Goal: Task Accomplishment & Management: Complete application form

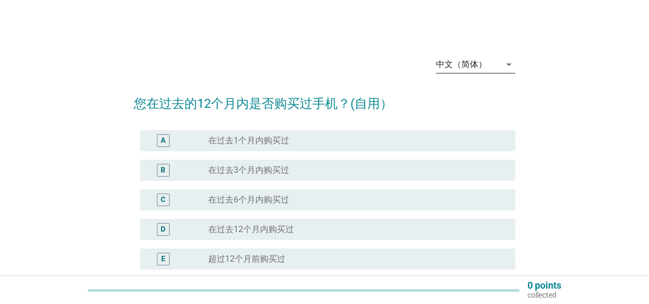
click at [464, 70] on div "中文（简体）" at bounding box center [468, 64] width 65 height 17
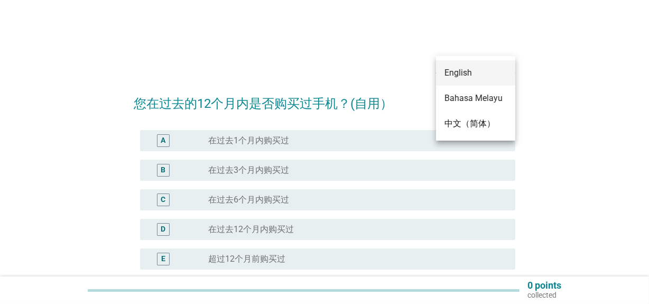
click at [471, 83] on div "English" at bounding box center [476, 72] width 62 height 25
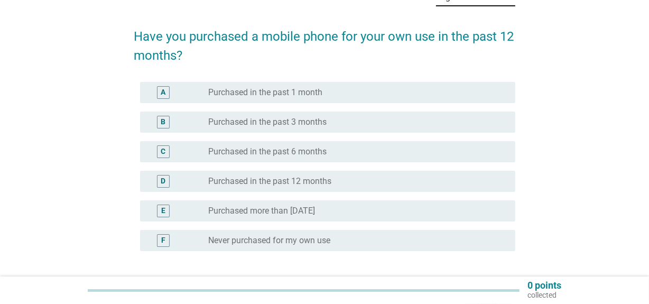
scroll to position [96, 0]
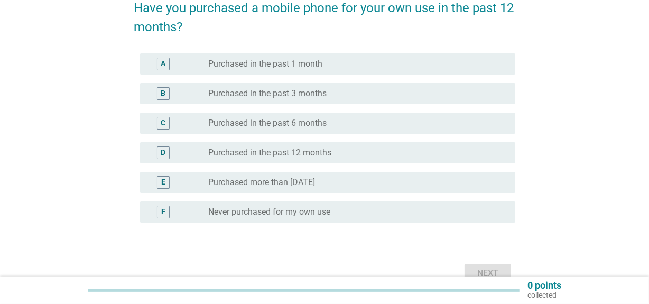
click at [256, 152] on label "Purchased in the past 12 months" at bounding box center [269, 153] width 123 height 11
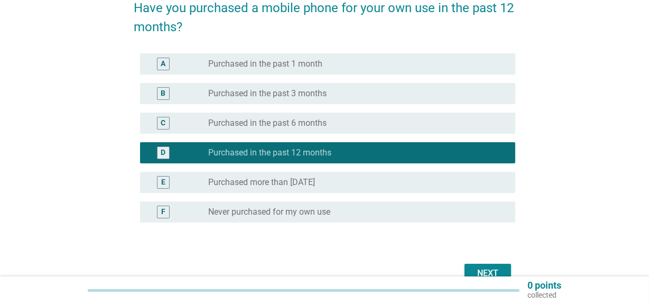
click at [366, 123] on div "radio_button_unchecked Purchased in the past 6 months" at bounding box center [353, 123] width 291 height 11
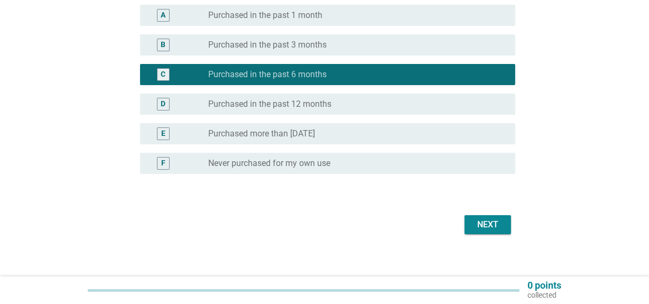
scroll to position [152, 0]
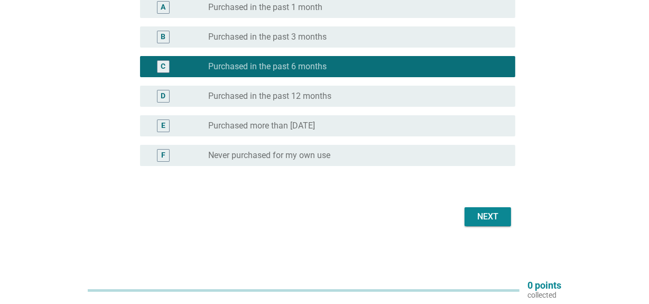
click at [491, 217] on div "Next" at bounding box center [488, 216] width 30 height 13
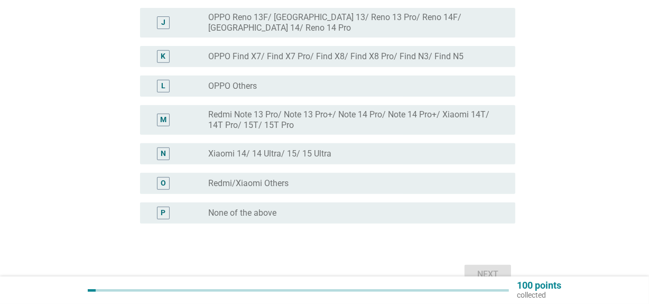
scroll to position [398, 0]
click at [335, 111] on label "Redmi Note 13 Pro/ Note 13 Pro+/ Note 14 Pro/ Note 14 Pro+/ Xiaomi 14T/ 14T Pro…" at bounding box center [353, 118] width 291 height 21
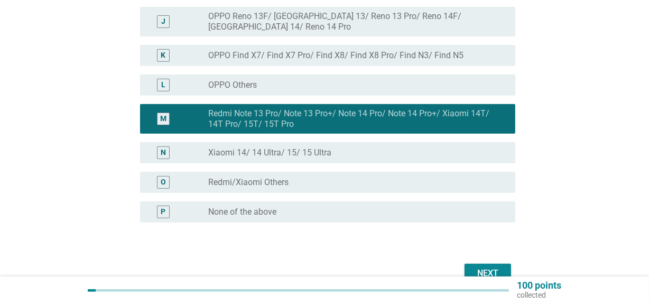
click at [312, 207] on div "radio_button_unchecked None of the above" at bounding box center [353, 212] width 291 height 11
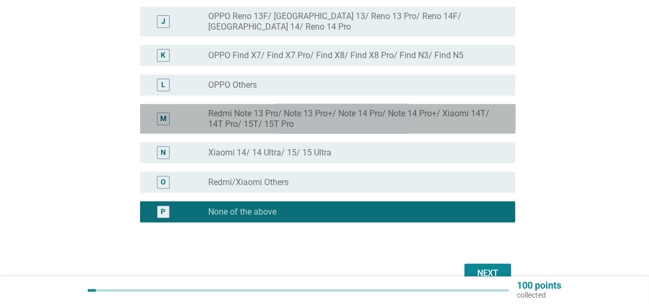
click at [346, 113] on label "Redmi Note 13 Pro/ Note 13 Pro+/ Note 14 Pro/ Note 14 Pro+/ Xiaomi 14T/ 14T Pro…" at bounding box center [353, 118] width 291 height 21
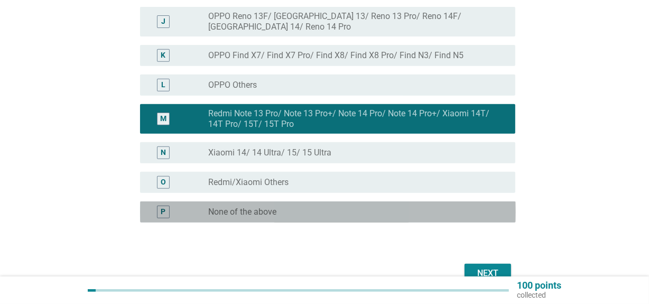
click at [356, 206] on div "radio_button_unchecked None of the above" at bounding box center [357, 212] width 299 height 13
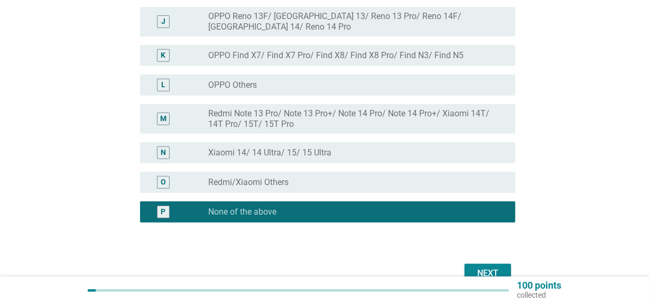
click at [493, 267] on div "Next" at bounding box center [488, 273] width 30 height 13
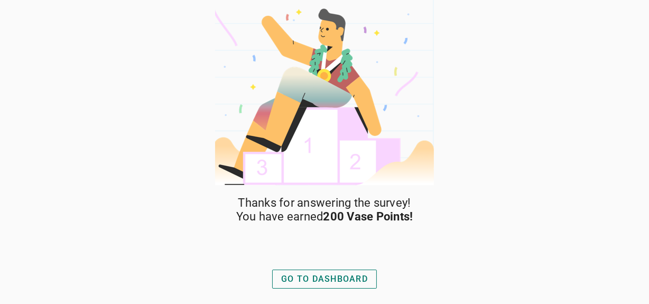
click at [320, 280] on div "GO TO DASHBOARD" at bounding box center [324, 279] width 87 height 13
